Goal: Browse casually

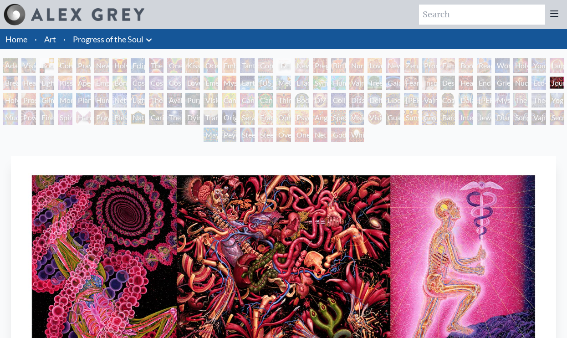
click at [262, 157] on img "62 / 133" at bounding box center [283, 279] width 545 height 247
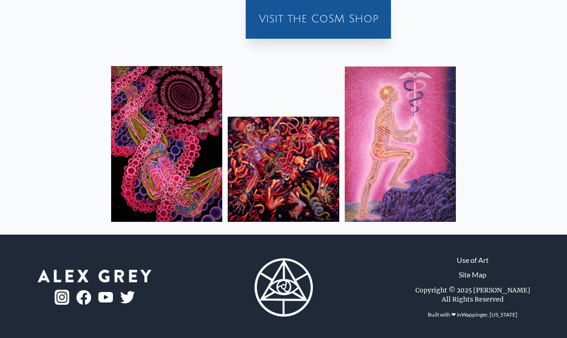
scroll to position [469, 0]
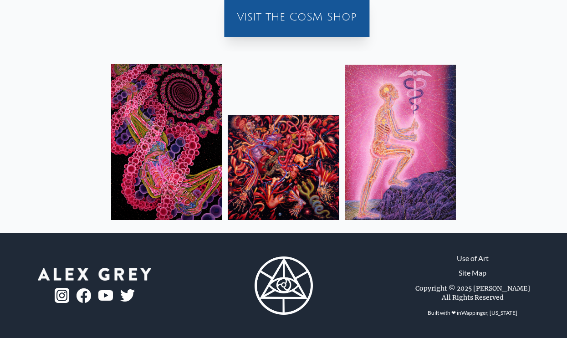
click at [307, 185] on img at bounding box center [283, 167] width 111 height 105
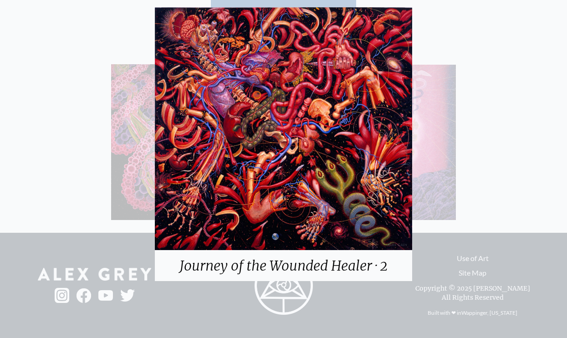
click at [307, 185] on img at bounding box center [283, 128] width 257 height 243
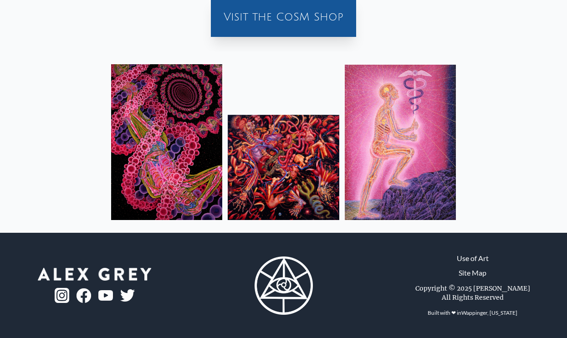
click at [307, 185] on img at bounding box center [283, 167] width 111 height 105
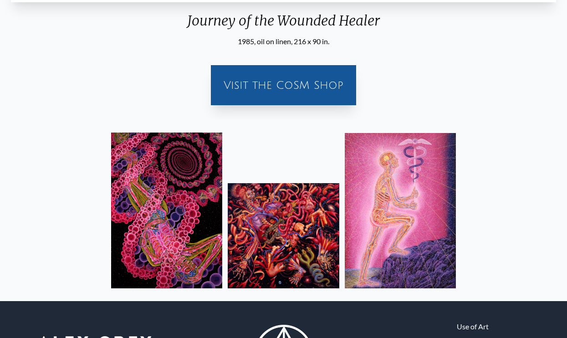
scroll to position [357, 0]
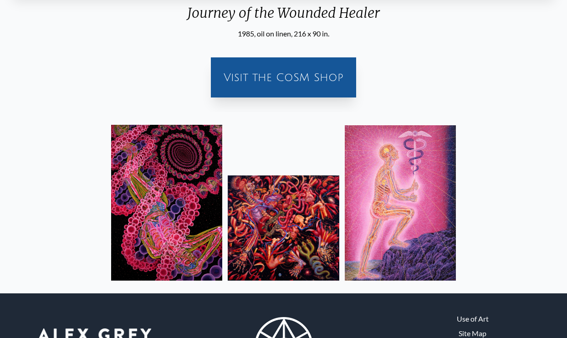
click at [266, 231] on img at bounding box center [283, 227] width 111 height 105
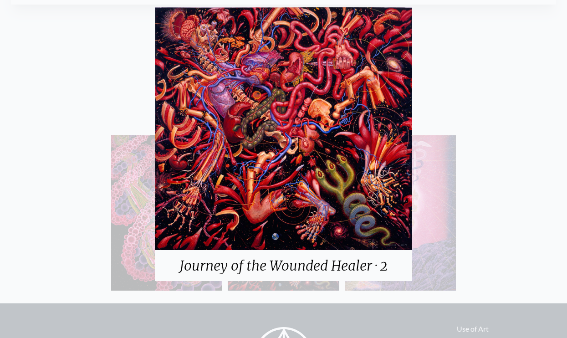
scroll to position [342, 0]
